Goal: Task Accomplishment & Management: Complete application form

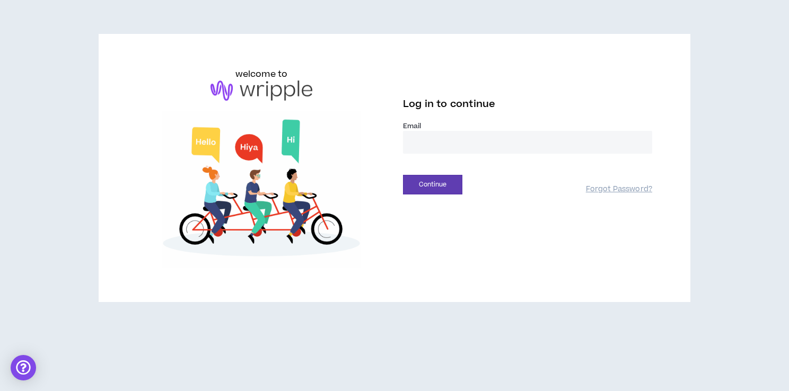
click at [460, 140] on input "email" at bounding box center [527, 142] width 249 height 23
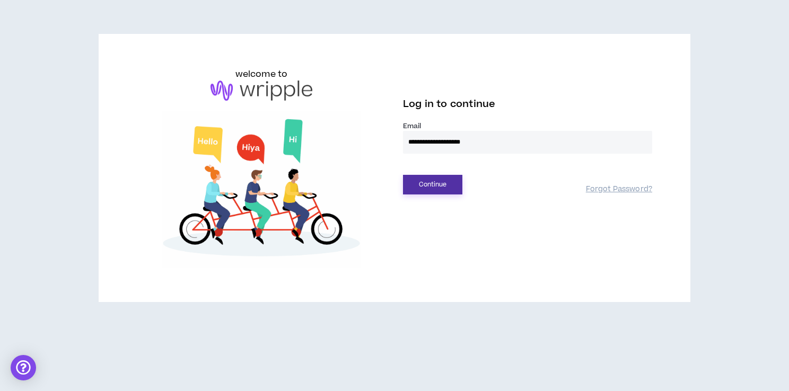
type input "**********"
click at [443, 188] on button "Continue" at bounding box center [432, 185] width 59 height 20
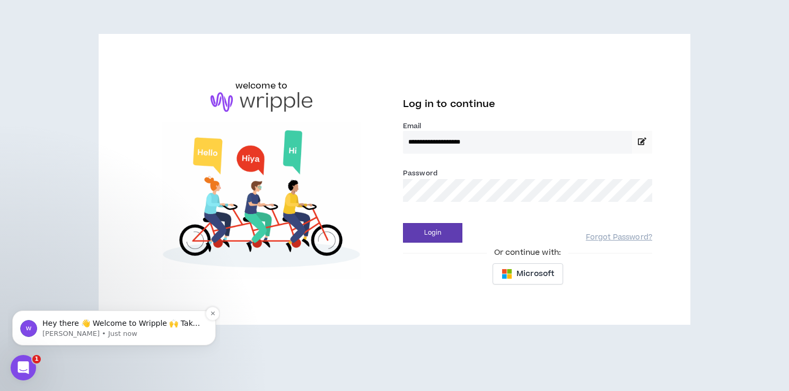
click at [143, 341] on div "Hey there 👋 Welcome to Wripple 🙌 Take a look around! If you have any questions,…" at bounding box center [114, 328] width 204 height 35
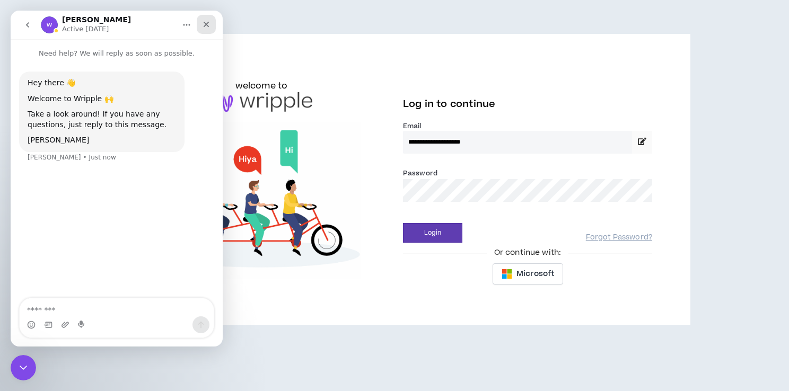
click at [205, 25] on icon "Close" at bounding box center [207, 25] width 6 height 6
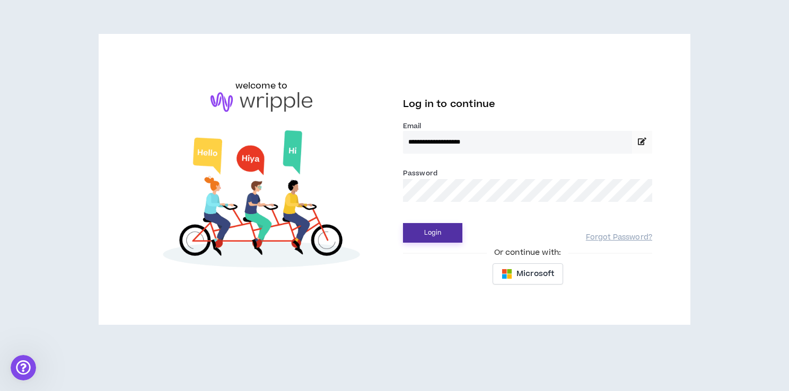
click at [434, 232] on button "Login" at bounding box center [432, 233] width 59 height 20
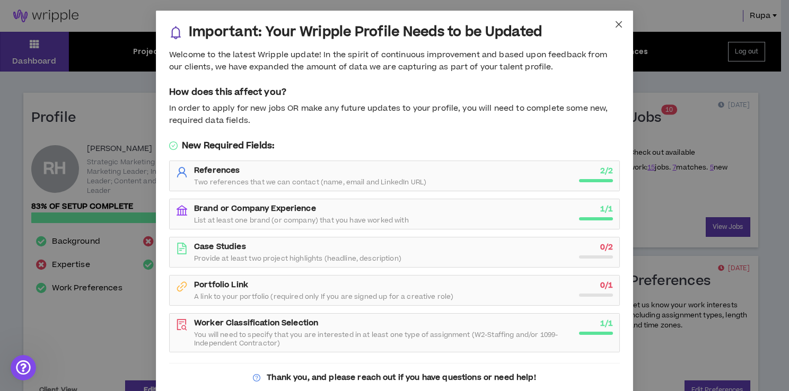
click at [616, 24] on icon "close" at bounding box center [619, 24] width 8 height 8
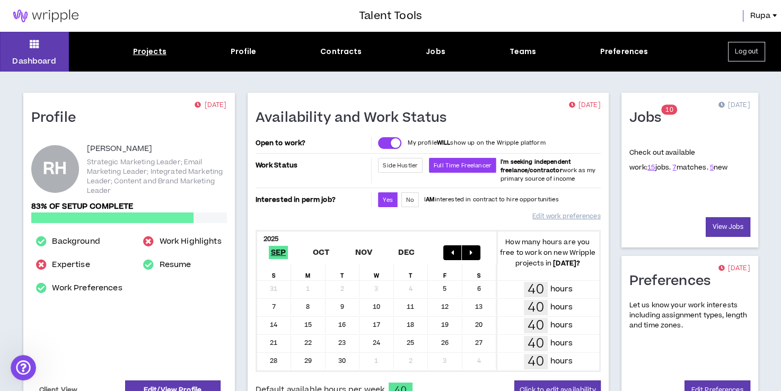
click at [152, 54] on div "Projects" at bounding box center [149, 51] width 33 height 11
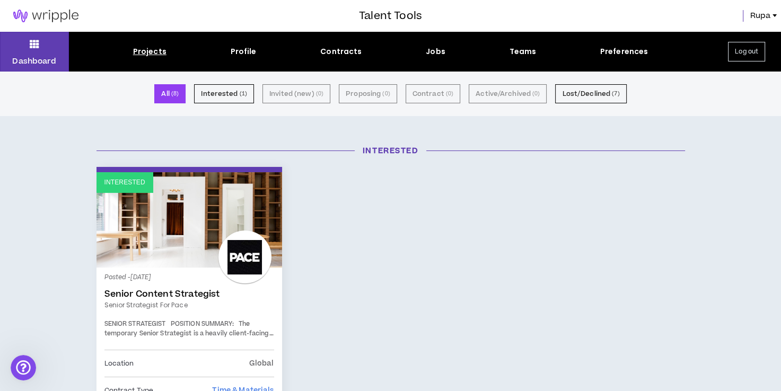
click at [73, 235] on div "Interested Interested Posted - [DATE] Senior Content Strategist Senior Strategi…" at bounding box center [390, 346] width 781 height 423
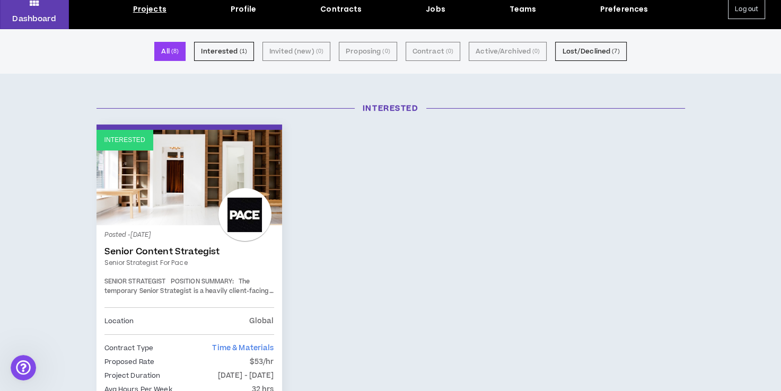
scroll to position [21, 0]
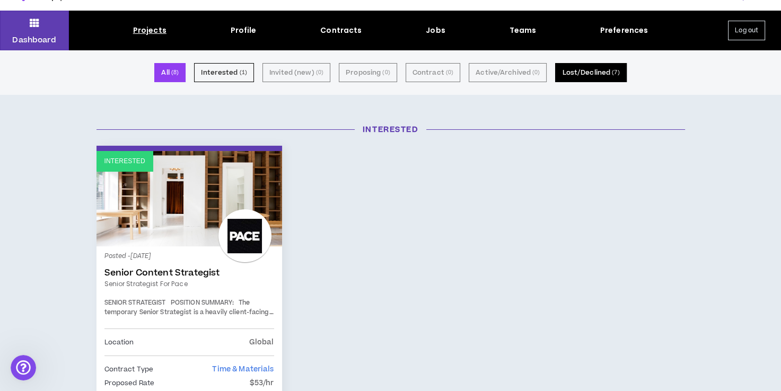
click at [567, 73] on button "Lost/Declined ( 7 )" at bounding box center [590, 72] width 71 height 19
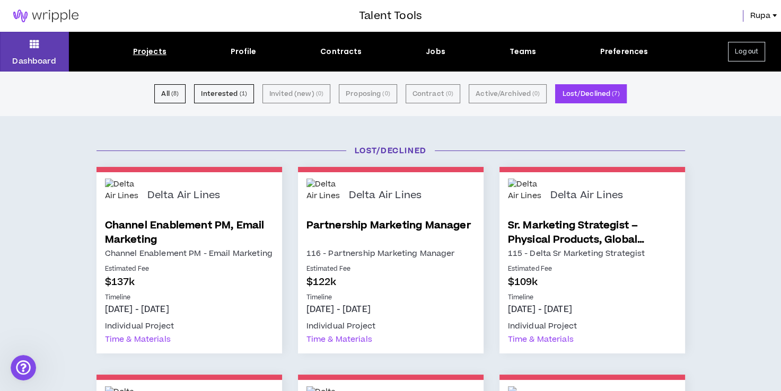
click at [439, 46] on div "Dashboard Projects Profile Contracts Jobs Teams Preferences Log out" at bounding box center [390, 52] width 781 height 40
click at [432, 58] on div "Dashboard Projects Profile Contracts Jobs Teams Preferences Log out" at bounding box center [390, 52] width 781 height 40
click at [432, 51] on div "Jobs" at bounding box center [436, 51] width 20 height 11
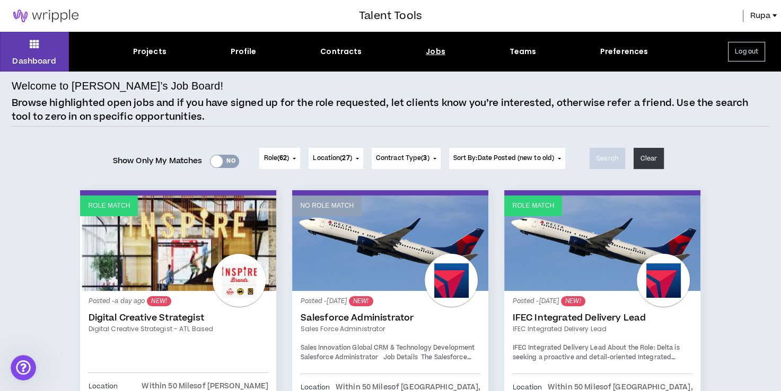
click at [402, 154] on span "Contract Type ( 3 )" at bounding box center [403, 159] width 54 height 10
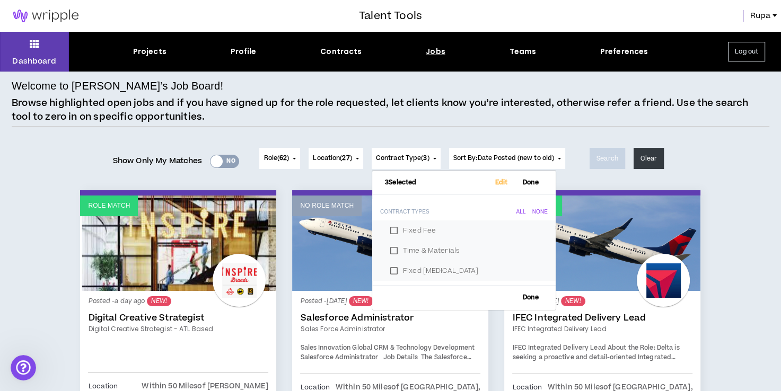
click at [391, 122] on p "Browse highlighted open jobs and if you have signed up for the role requested, …" at bounding box center [391, 110] width 758 height 27
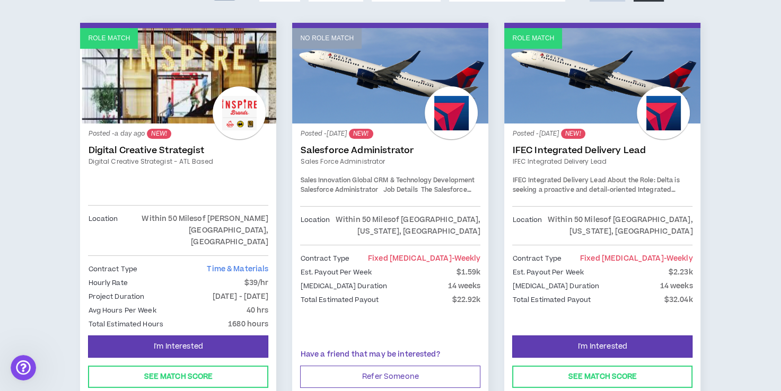
scroll to position [170, 0]
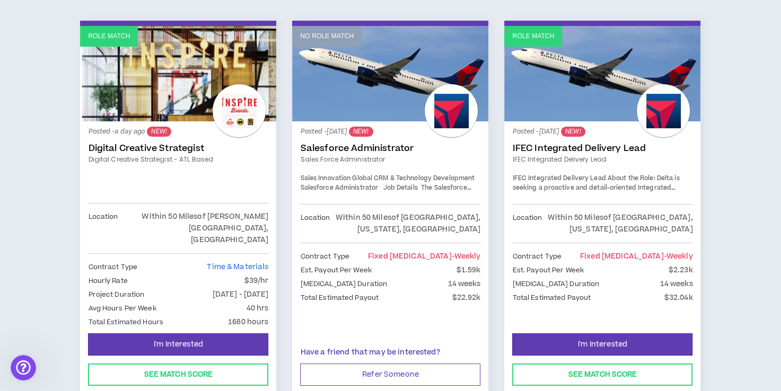
click at [125, 147] on link "Digital Creative Strategist" at bounding box center [178, 148] width 180 height 11
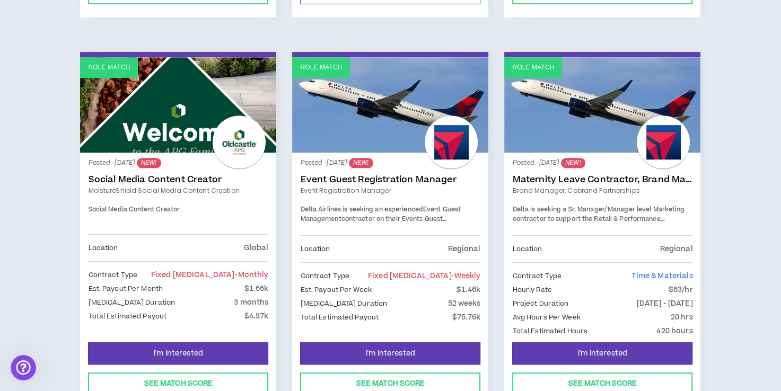
scroll to position [579, 0]
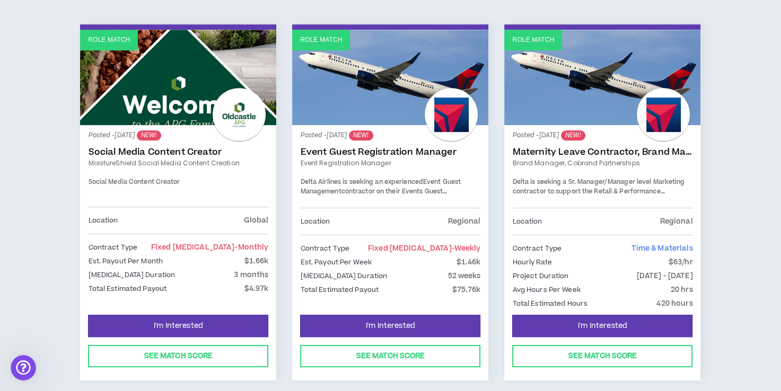
click at [590, 147] on link "Maternity Leave Contractor, Brand Marketing Manager (Cobrand Partnerships)" at bounding box center [602, 152] width 180 height 11
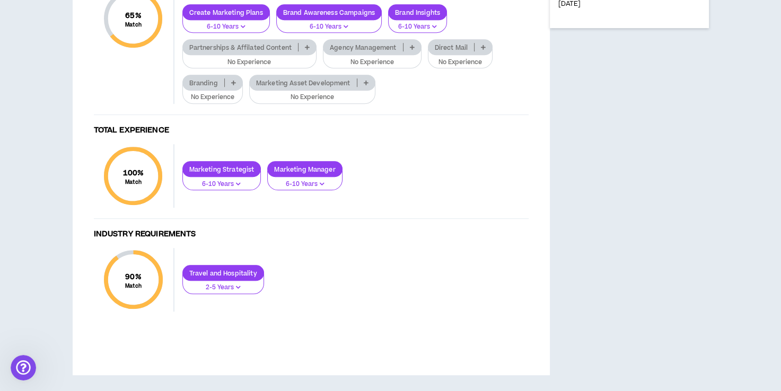
scroll to position [797, 0]
click at [396, 51] on p "Agency Management" at bounding box center [363, 47] width 79 height 8
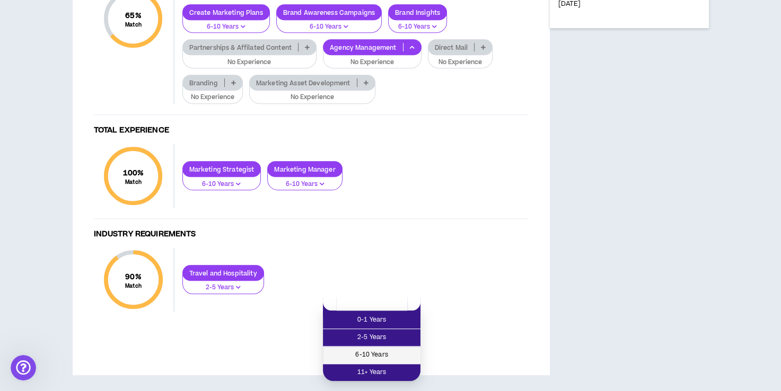
click at [385, 350] on span "6-10 Years" at bounding box center [371, 356] width 85 height 12
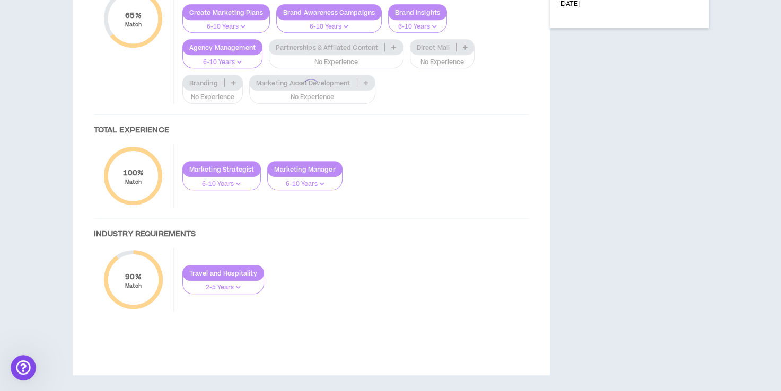
click at [445, 152] on div at bounding box center [311, 88] width 456 height 489
click at [450, 150] on div at bounding box center [311, 88] width 456 height 489
click at [466, 145] on div at bounding box center [311, 88] width 456 height 489
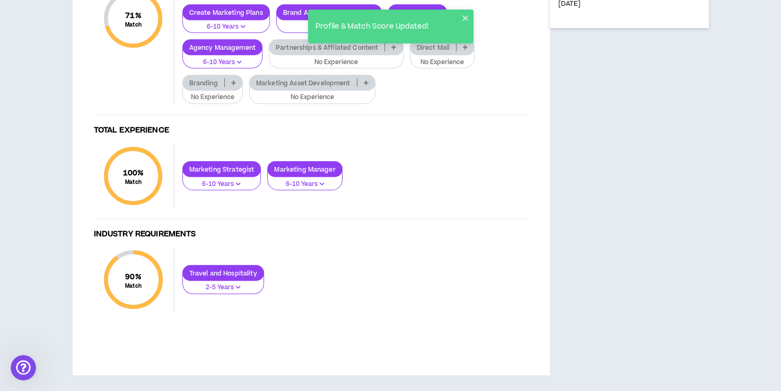
click at [466, 51] on p at bounding box center [466, 47] width 18 height 8
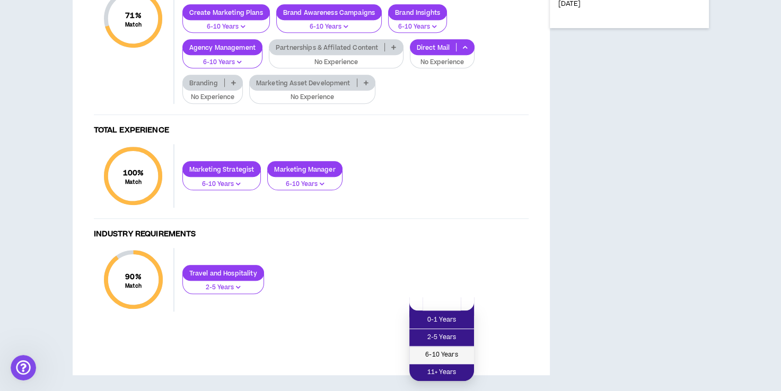
click at [443, 350] on span "6-10 Years" at bounding box center [442, 356] width 52 height 12
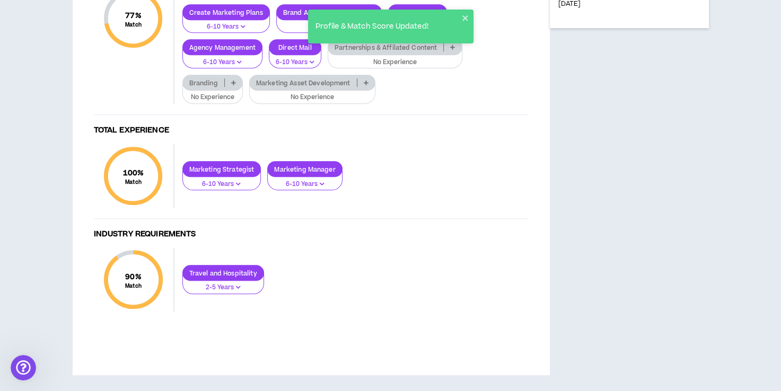
click at [233, 85] on icon at bounding box center [233, 82] width 5 height 5
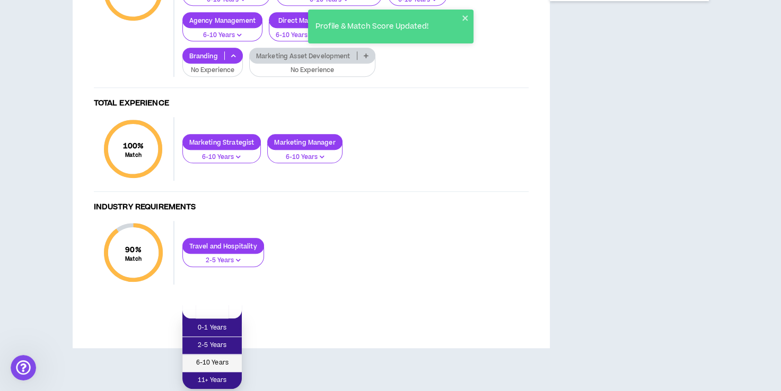
click at [215, 358] on span "6-10 Years" at bounding box center [212, 364] width 47 height 12
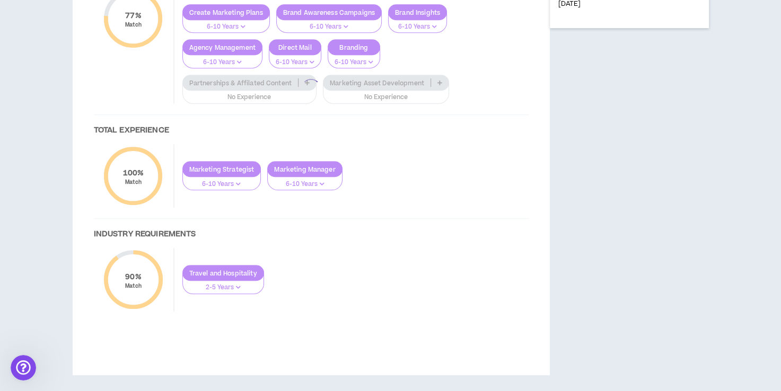
click at [510, 142] on div at bounding box center [311, 88] width 456 height 489
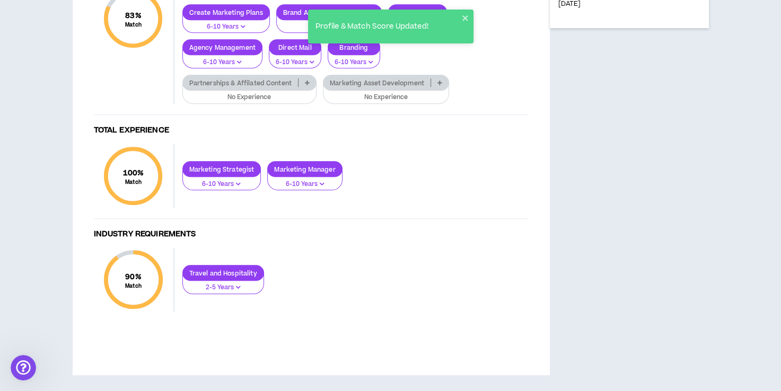
click at [310, 85] on icon at bounding box center [307, 82] width 5 height 5
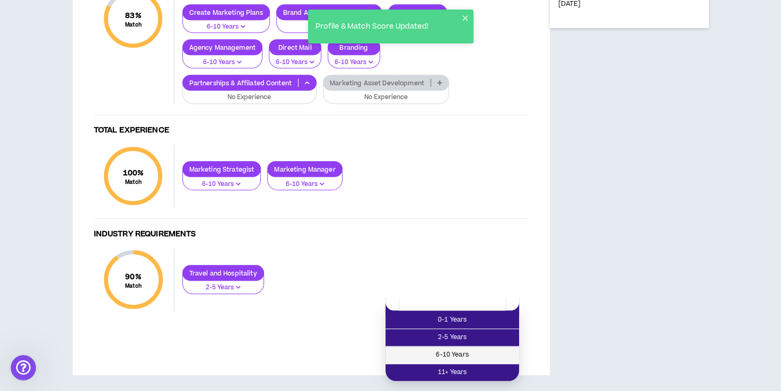
click at [490, 350] on span "6-10 Years" at bounding box center [452, 356] width 121 height 12
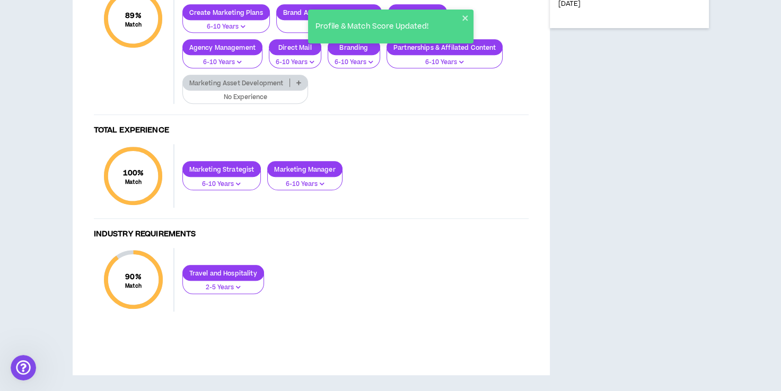
click at [280, 87] on p "Marketing Asset Development" at bounding box center [236, 83] width 107 height 8
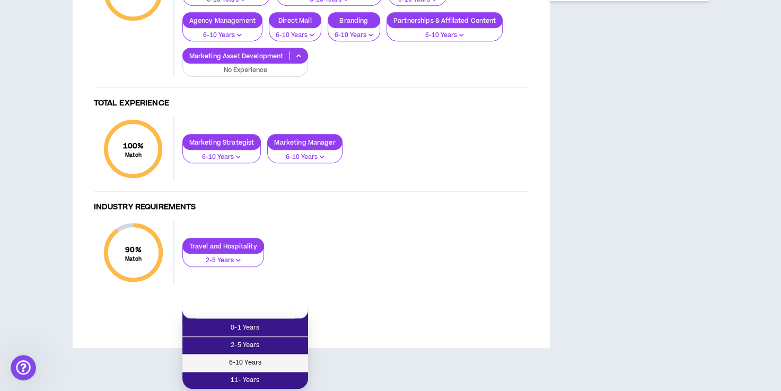
click at [285, 358] on span "6-10 Years" at bounding box center [245, 364] width 113 height 12
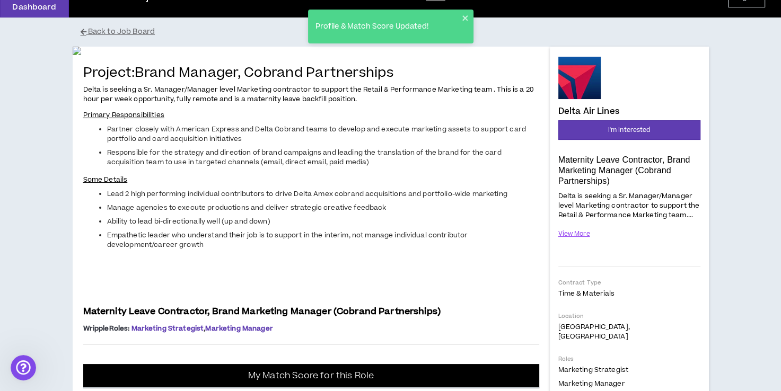
scroll to position [45, 0]
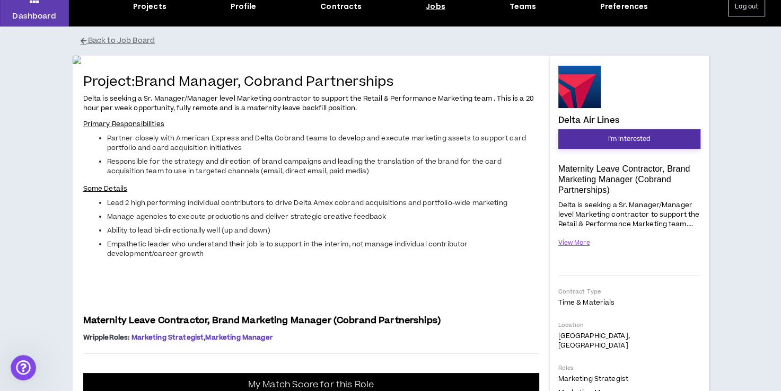
click at [634, 134] on span "I'm Interested" at bounding box center [629, 139] width 42 height 10
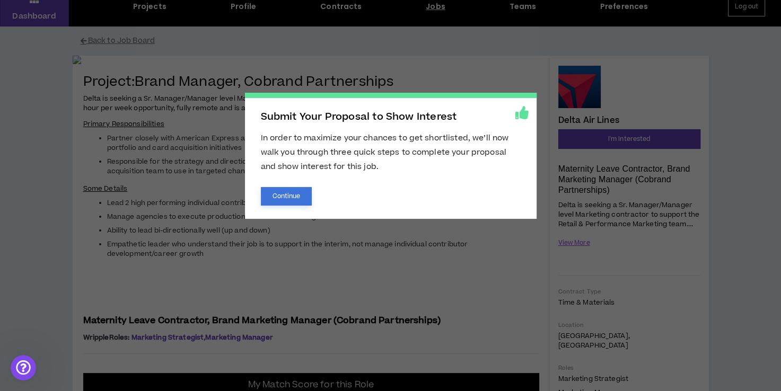
click at [294, 190] on button "Continue" at bounding box center [286, 196] width 51 height 19
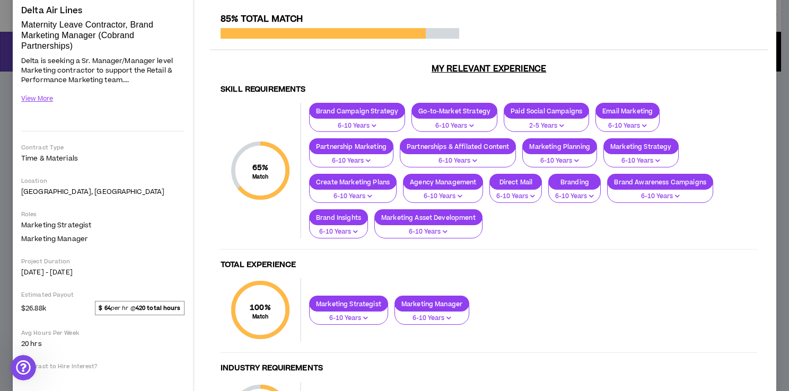
scroll to position [57, 0]
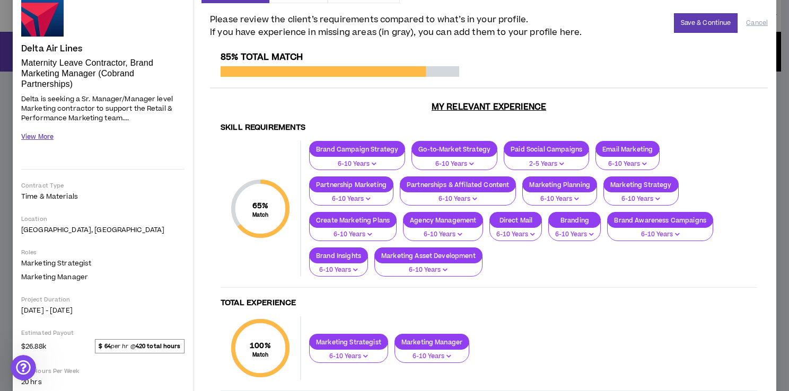
click at [45, 141] on button "View More" at bounding box center [37, 137] width 32 height 19
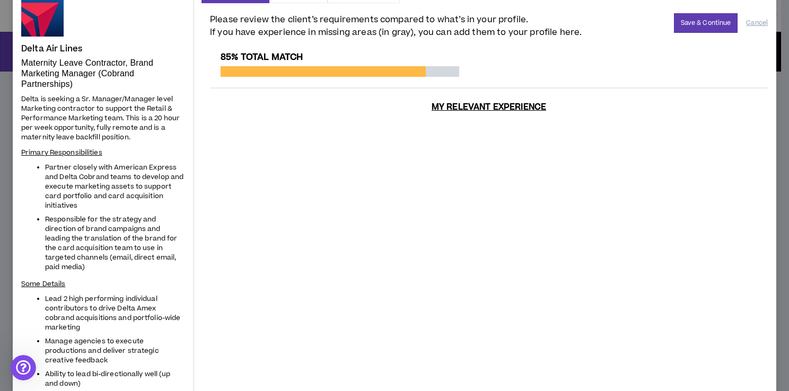
click at [110, 232] on span "Responsible for the strategy and direction of brand campaigns and leading the t…" at bounding box center [111, 243] width 132 height 57
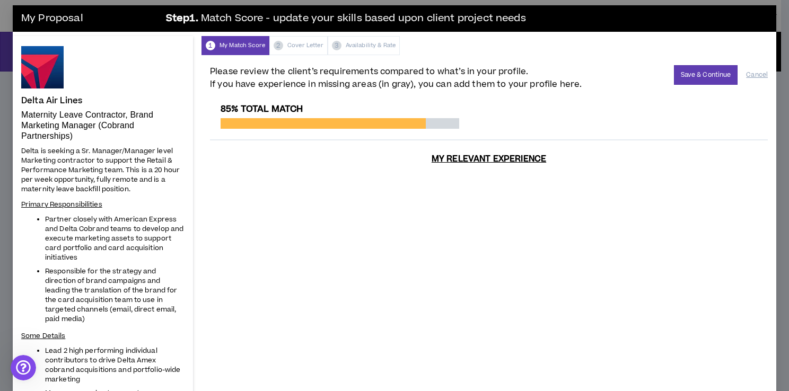
scroll to position [0, 0]
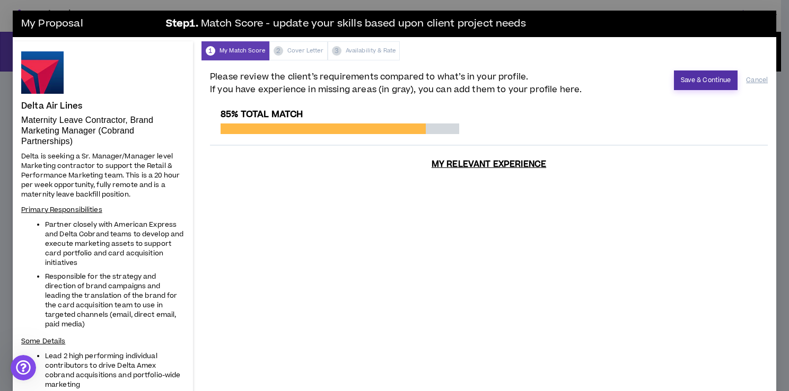
click at [693, 81] on button "Save & Continue" at bounding box center [706, 81] width 64 height 20
